Goal: Obtain resource: Download file/media

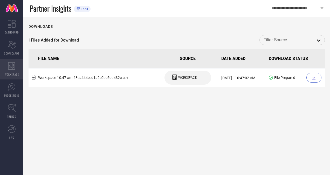
click at [14, 68] on icon at bounding box center [11, 66] width 7 height 8
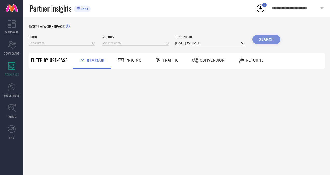
type input "H&M"
type input "All"
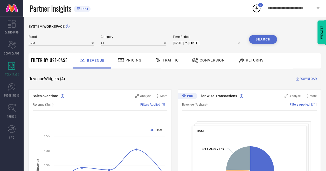
select select "7"
select select "2025"
select select "8"
select select "2025"
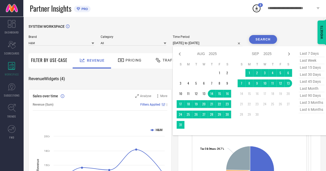
click at [194, 44] on input "[DATE] to [DATE]" at bounding box center [208, 43] width 70 height 6
click at [180, 54] on icon at bounding box center [180, 53] width 2 height 3
select select "5"
select select "2025"
select select "6"
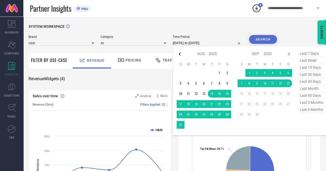
select select "2025"
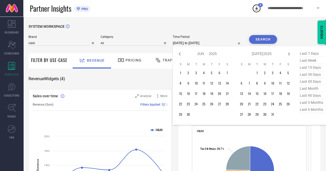
click at [180, 54] on icon at bounding box center [180, 53] width 2 height 3
select select "4"
select select "2025"
select select "5"
select select "2025"
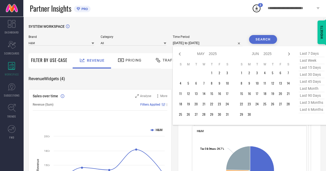
click at [180, 54] on icon at bounding box center [180, 53] width 2 height 3
select select "2"
select select "2025"
select select "3"
select select "2025"
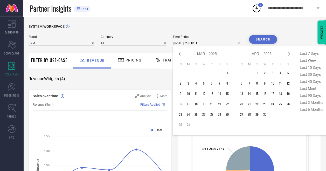
click at [180, 54] on icon at bounding box center [180, 53] width 2 height 3
select select "1"
select select "2025"
select select "2"
select select "2025"
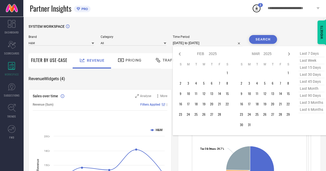
click at [180, 54] on icon at bounding box center [180, 53] width 2 height 3
select select "2025"
select select "1"
select select "2025"
click at [180, 54] on icon at bounding box center [180, 53] width 2 height 3
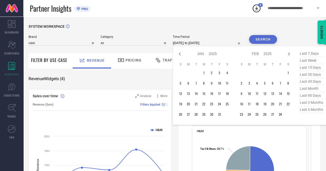
select select "11"
select select "2024"
select select "2025"
click at [180, 54] on icon at bounding box center [180, 53] width 2 height 3
select select "10"
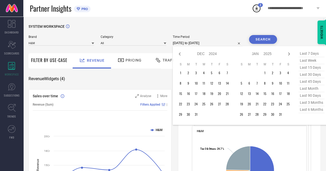
select select "2024"
select select "11"
select select "2024"
click at [180, 54] on icon at bounding box center [180, 53] width 2 height 3
select select "9"
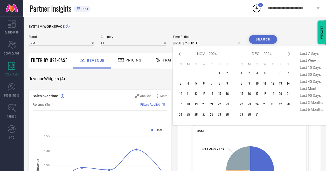
select select "2024"
select select "10"
select select "2024"
click at [180, 54] on icon at bounding box center [180, 53] width 2 height 3
select select "8"
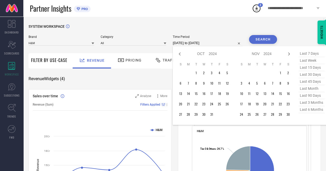
select select "2024"
select select "9"
select select "2024"
click at [198, 105] on td "24" at bounding box center [196, 104] width 8 height 8
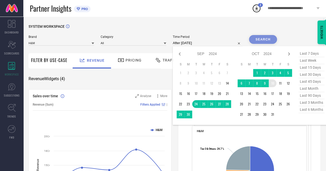
type input "[DATE] to [DATE]"
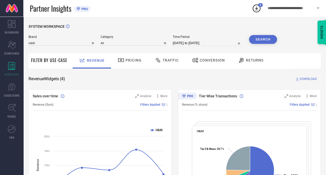
click at [264, 39] on button "Search" at bounding box center [263, 39] width 28 height 9
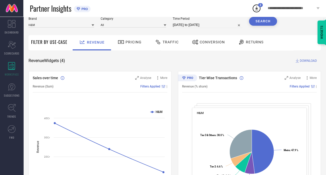
scroll to position [18, 0]
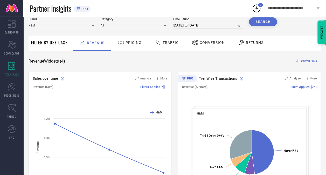
click at [309, 60] on span "DOWNLOAD" at bounding box center [308, 61] width 17 height 5
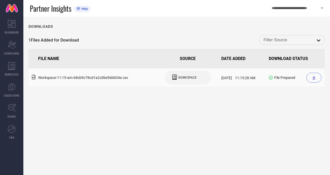
click at [313, 75] on div at bounding box center [313, 78] width 15 height 10
